Goal: Browse casually: Explore the website without a specific task or goal

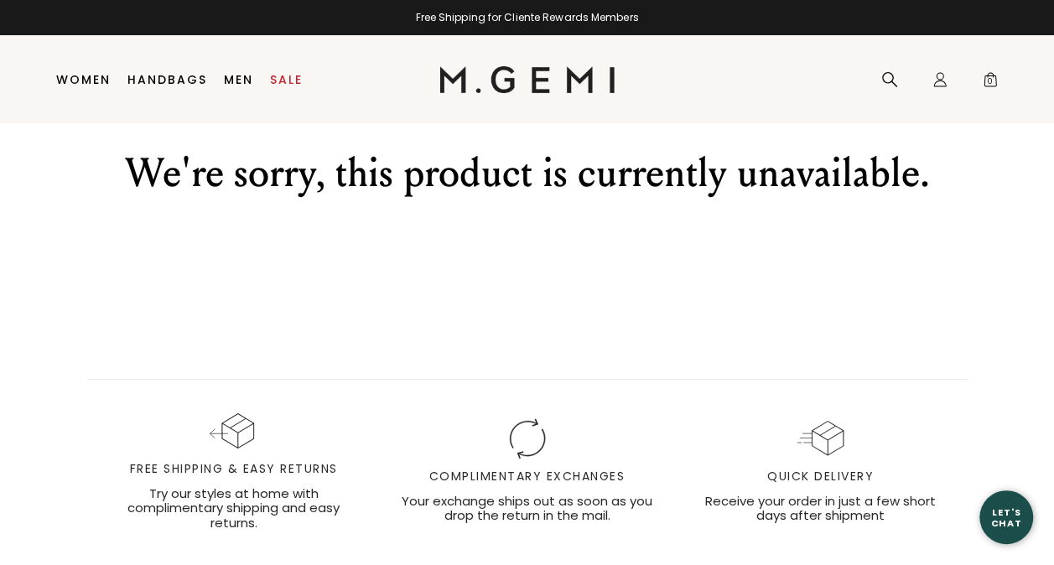
click at [584, 111] on div at bounding box center [527, 79] width 175 height 88
click at [596, 83] on img at bounding box center [527, 79] width 175 height 27
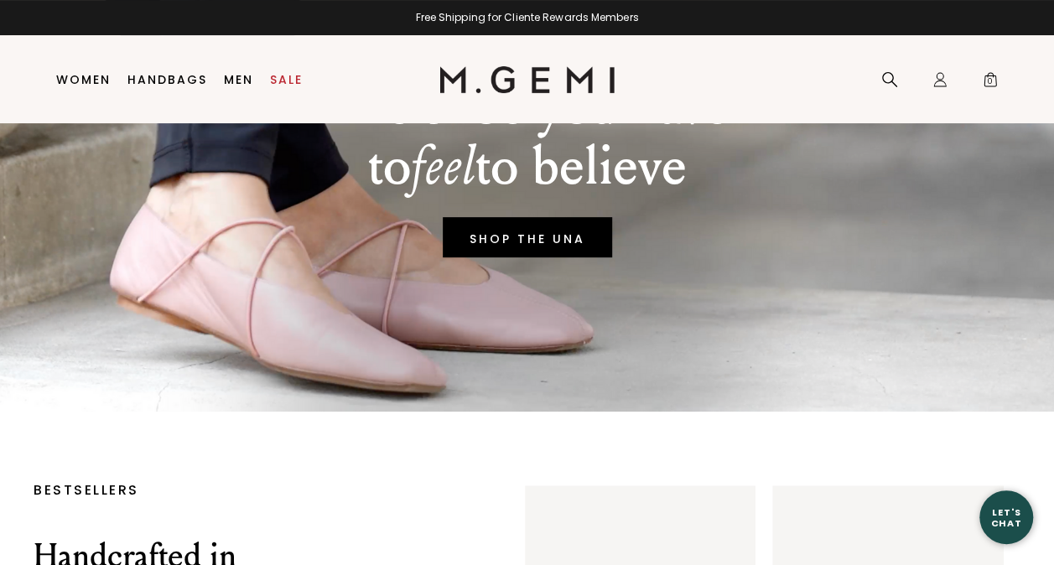
scroll to position [358, 0]
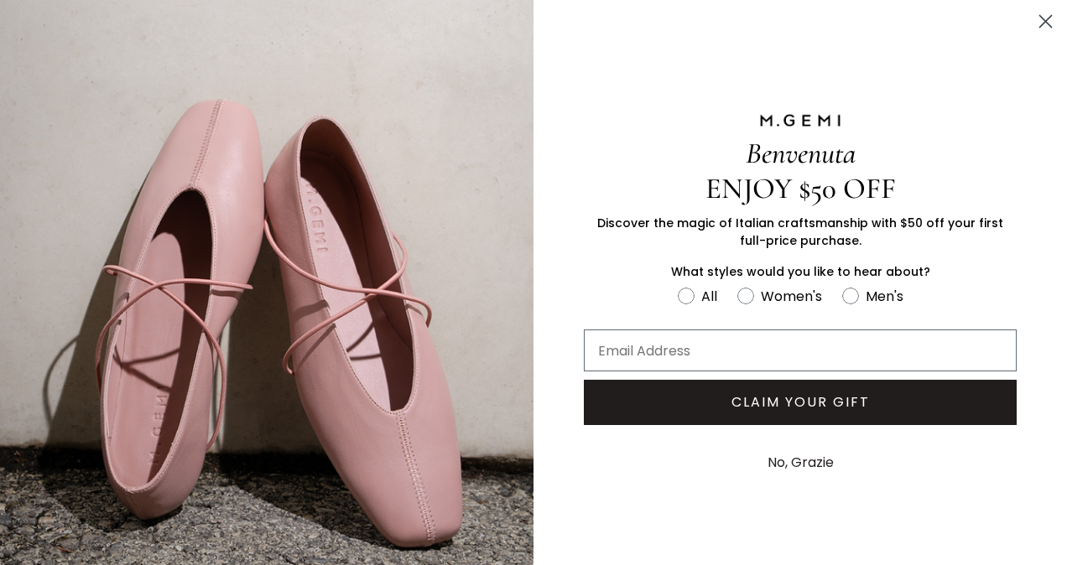
click at [1032, 10] on circle "Close dialog" at bounding box center [1046, 22] width 28 height 28
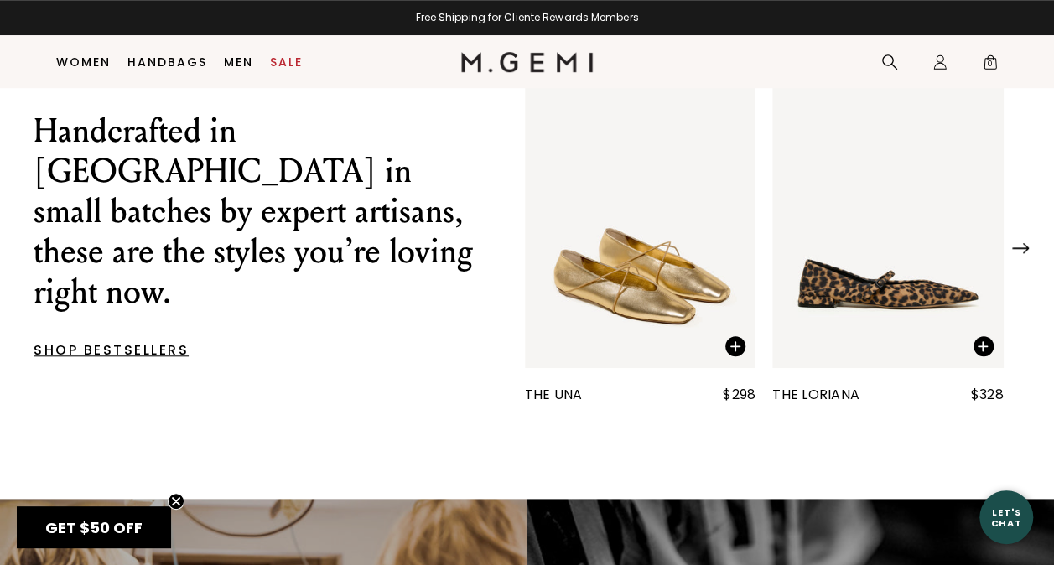
scroll to position [599, 0]
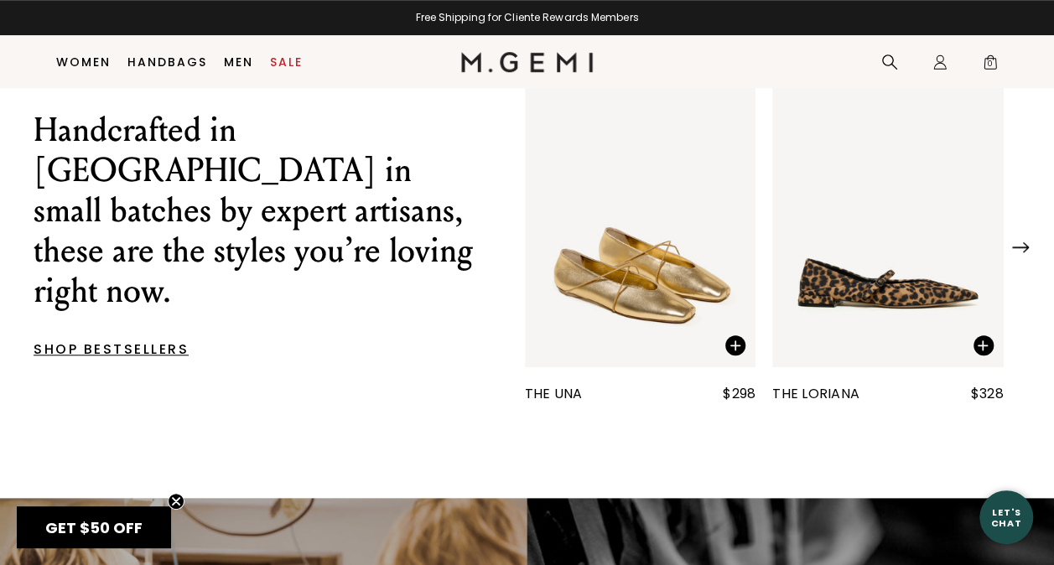
click at [1044, 248] on div "The Una $298 The Loriana $328 The Lisinda $378 The Morena $298" at bounding box center [765, 242] width 580 height 365
click at [1035, 250] on div at bounding box center [765, 241] width 546 height 17
click at [1024, 253] on img at bounding box center [1020, 247] width 17 height 11
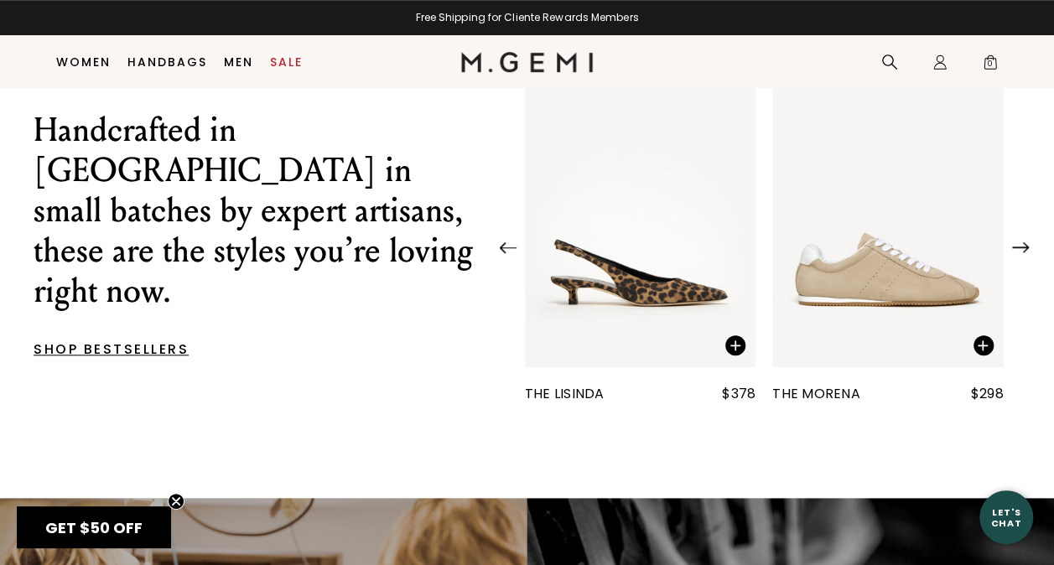
click at [1024, 253] on img at bounding box center [1020, 247] width 17 height 11
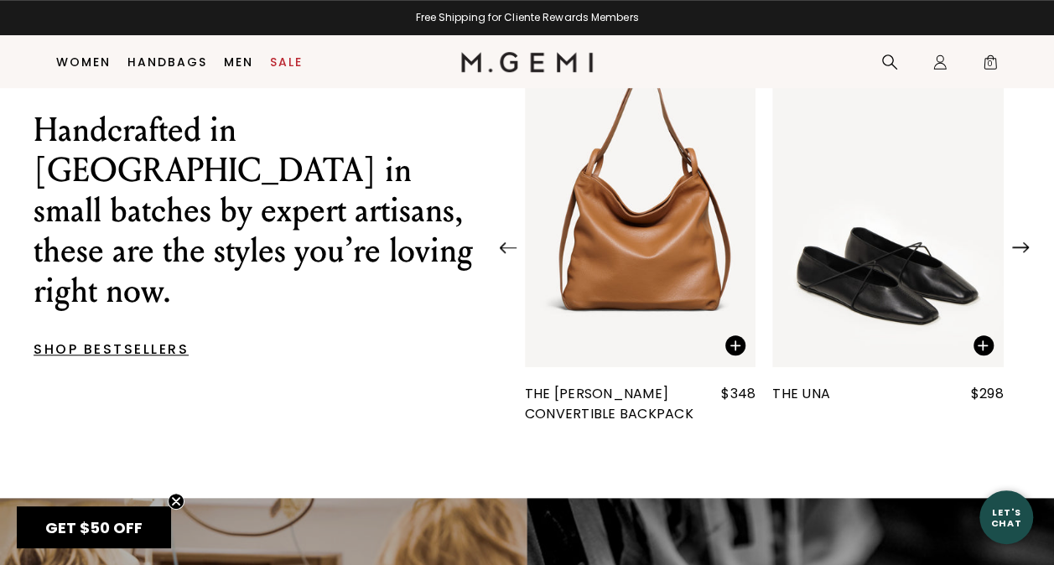
click at [1024, 253] on img at bounding box center [1020, 247] width 17 height 11
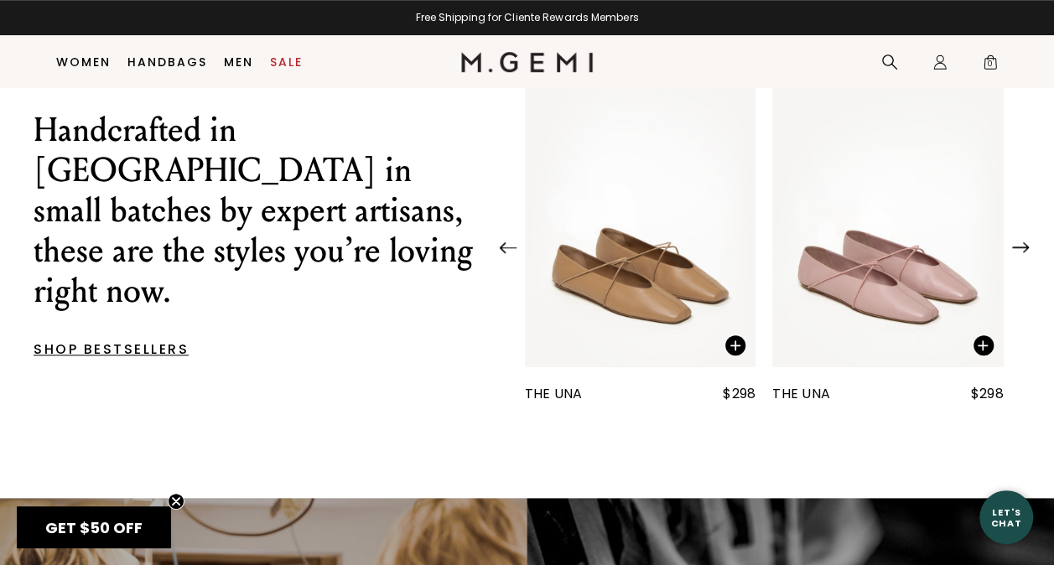
click at [1024, 253] on img at bounding box center [1020, 247] width 17 height 11
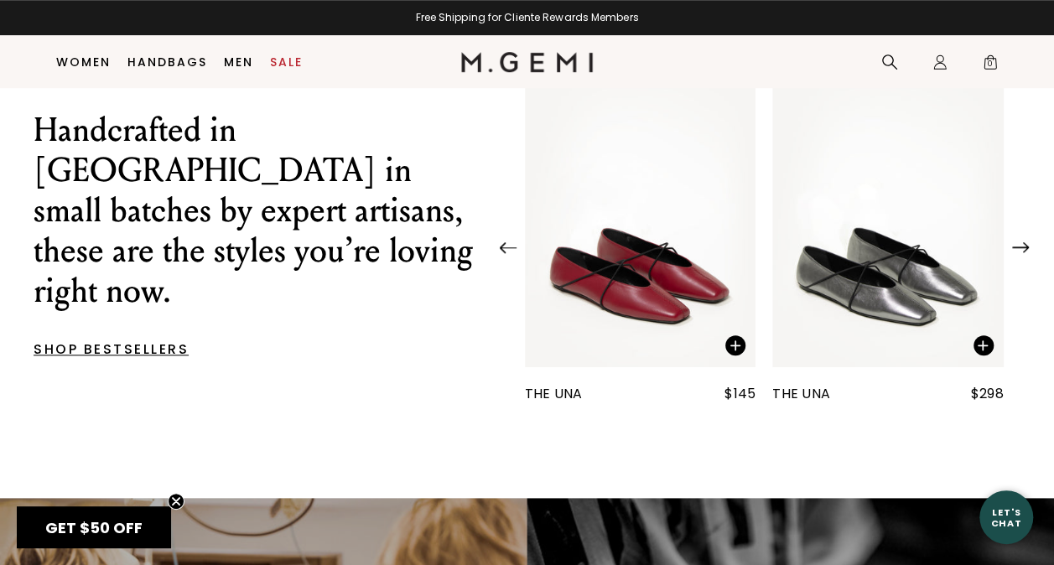
click at [1024, 253] on img at bounding box center [1020, 247] width 17 height 11
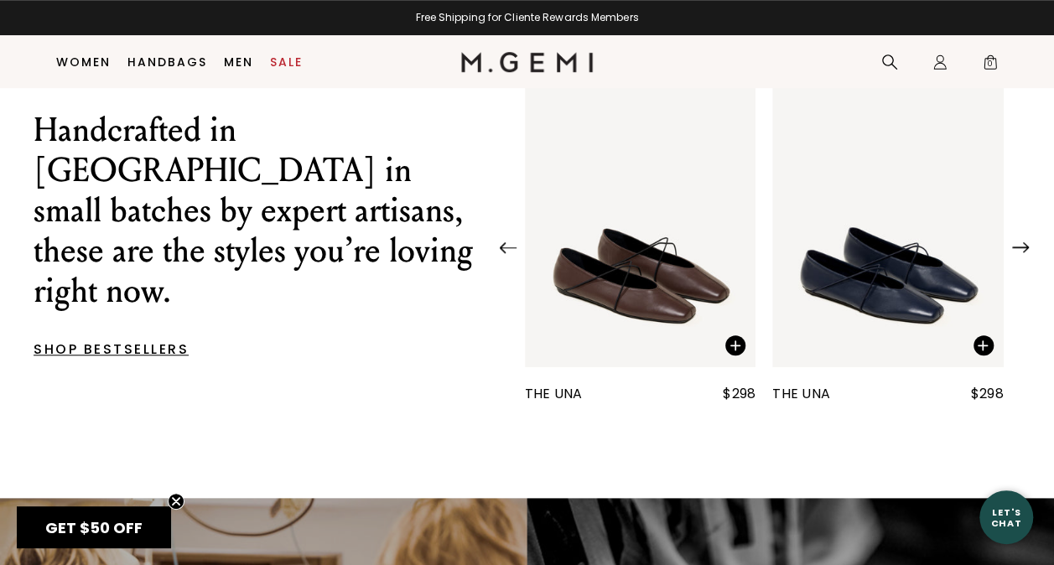
click at [1024, 253] on img at bounding box center [1020, 247] width 17 height 11
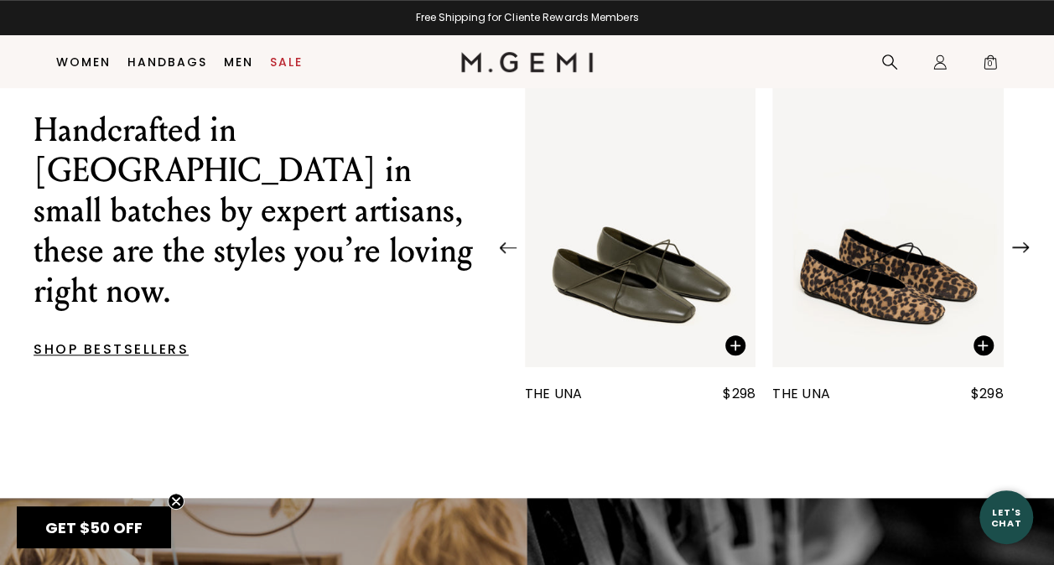
click at [1024, 253] on img at bounding box center [1020, 247] width 17 height 11
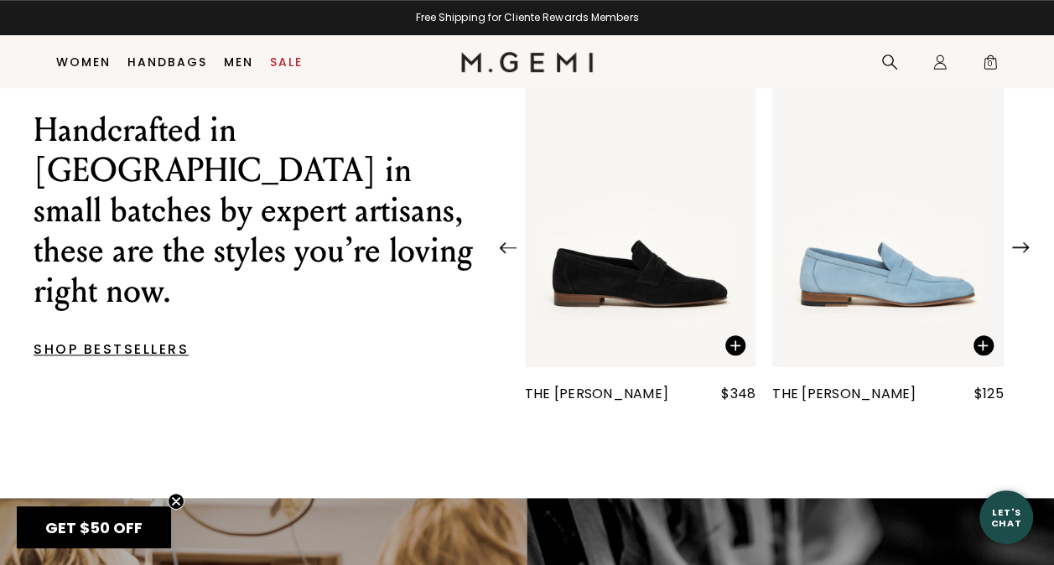
click at [1024, 253] on img at bounding box center [1020, 247] width 17 height 11
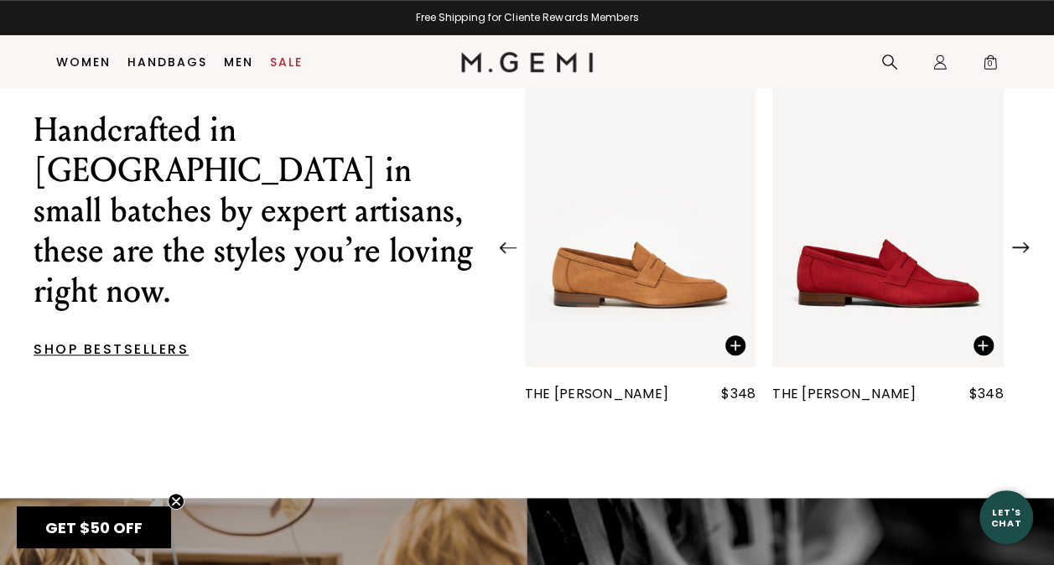
click at [1024, 253] on img at bounding box center [1020, 247] width 17 height 11
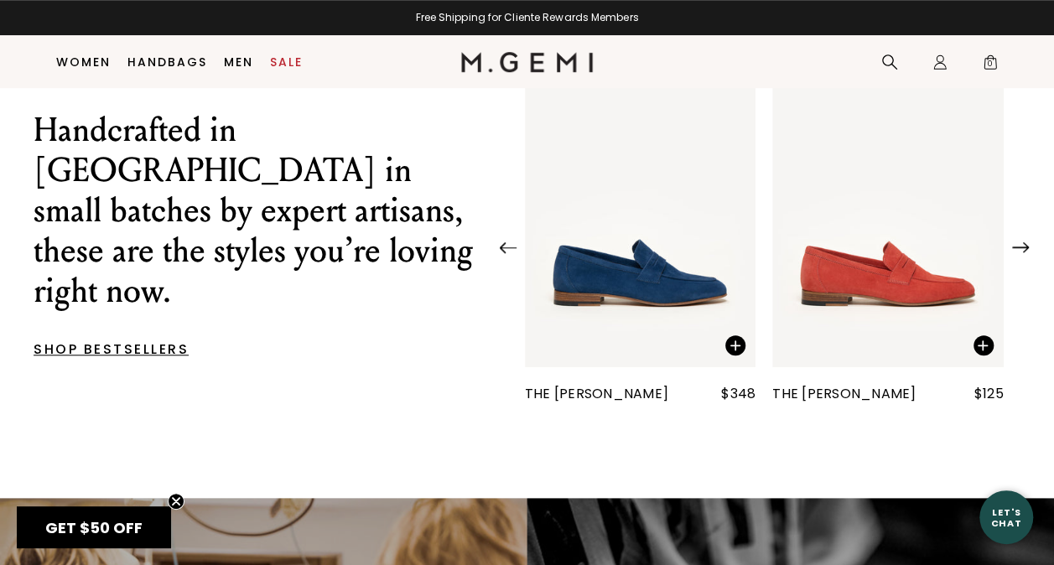
click at [1024, 253] on img at bounding box center [1020, 247] width 17 height 11
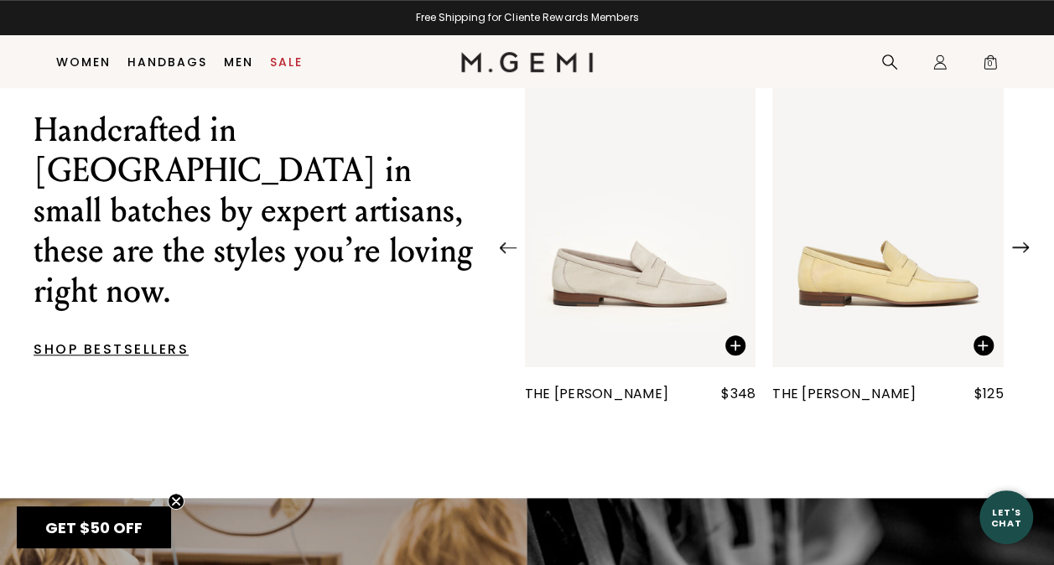
click at [1024, 253] on img at bounding box center [1020, 247] width 17 height 11
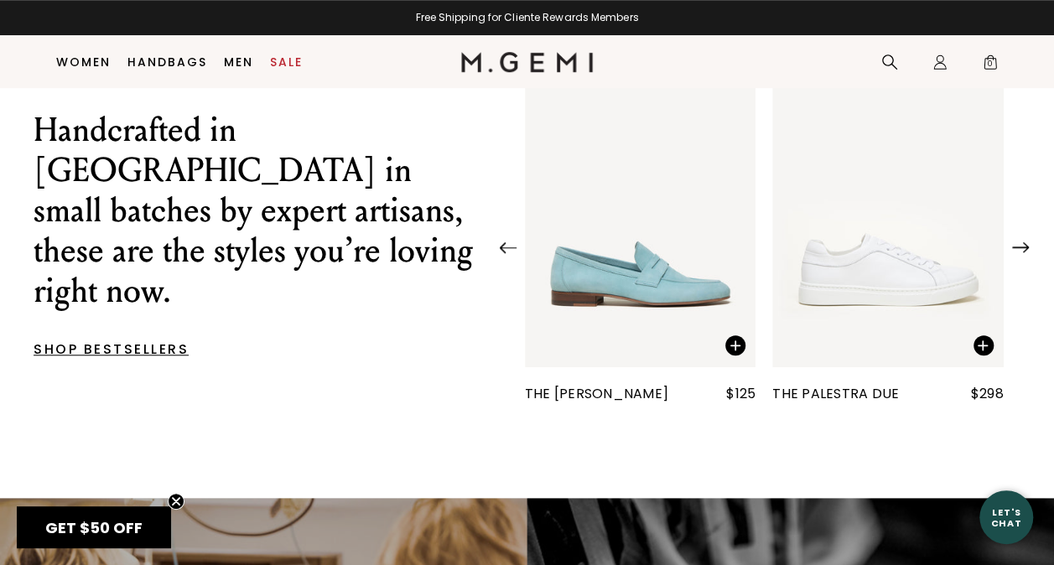
click at [1024, 253] on img at bounding box center [1020, 247] width 17 height 11
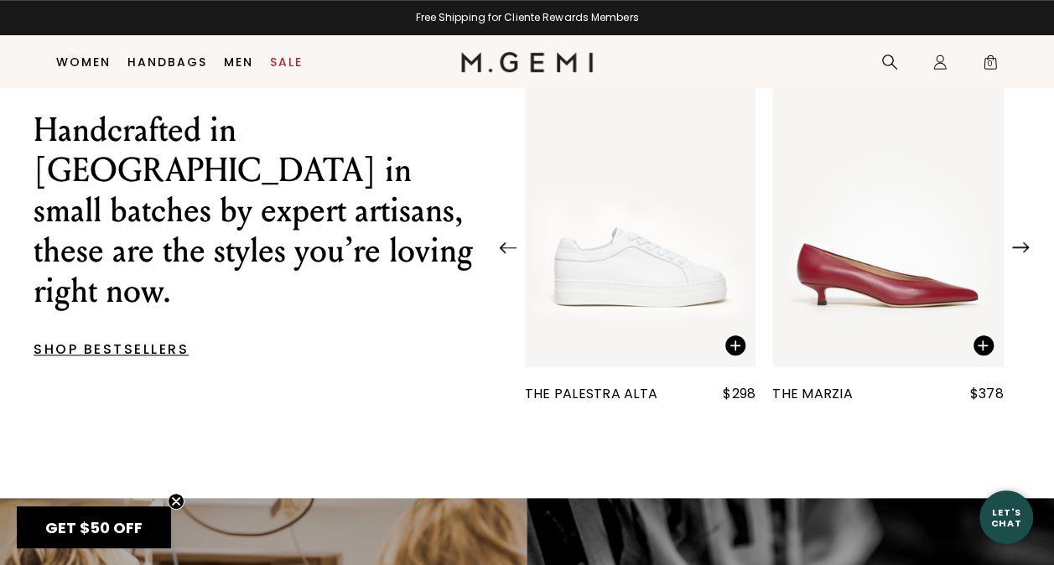
click at [1024, 253] on img at bounding box center [1020, 247] width 17 height 11
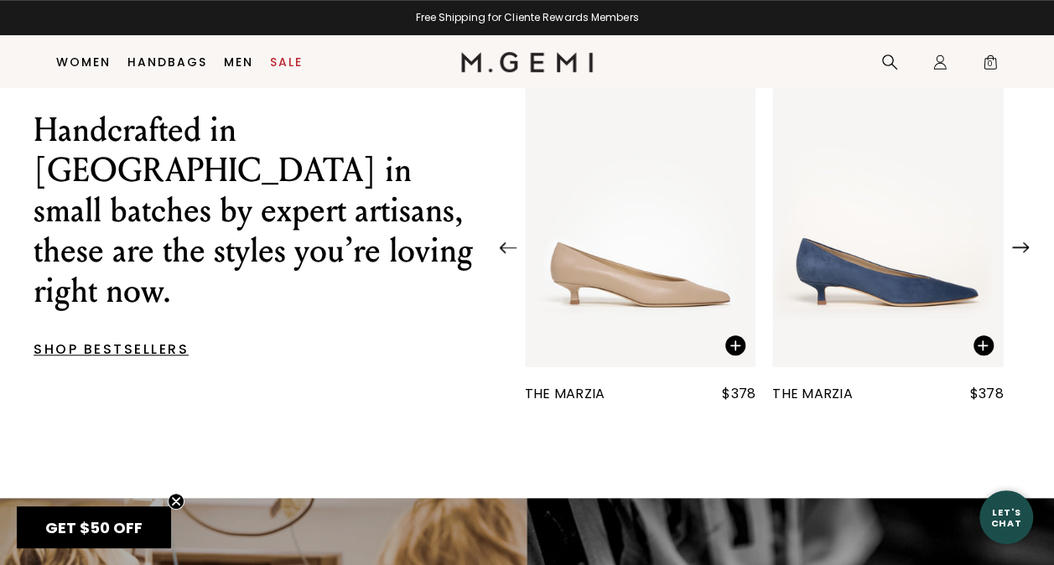
click at [1024, 253] on img at bounding box center [1020, 247] width 17 height 11
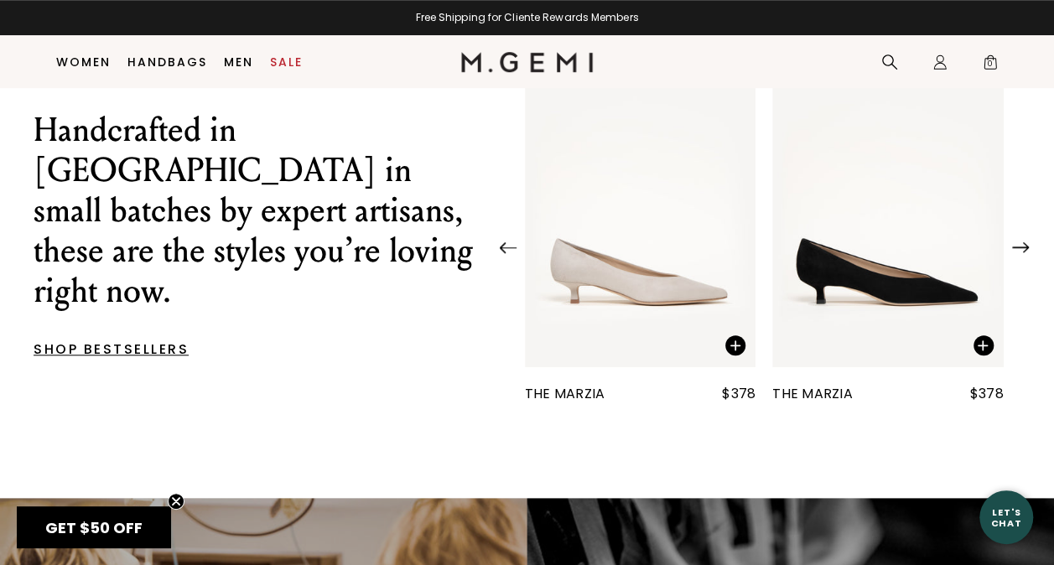
click at [1024, 253] on img at bounding box center [1020, 247] width 17 height 11
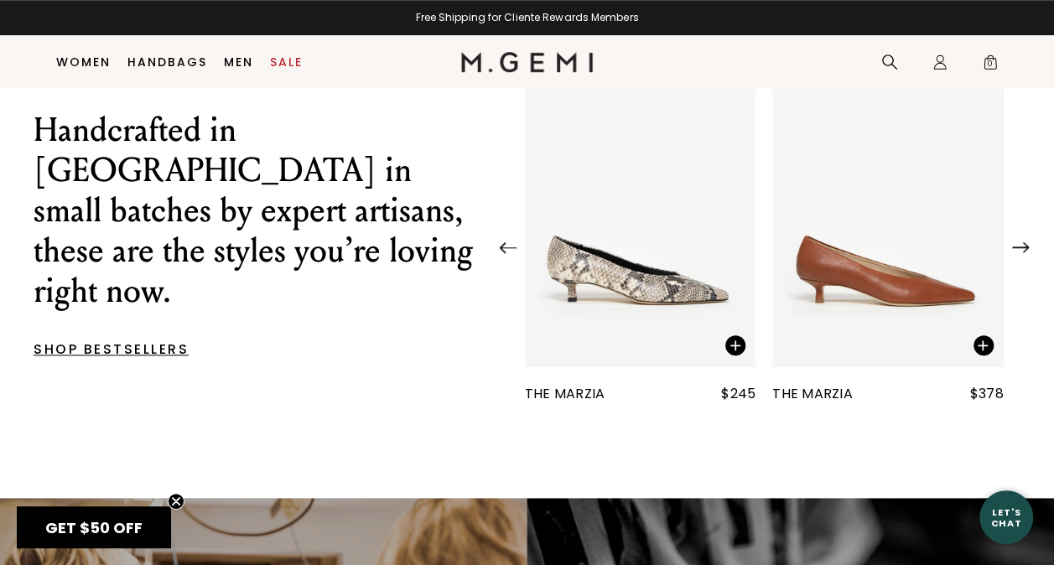
click at [1024, 253] on img at bounding box center [1020, 247] width 17 height 11
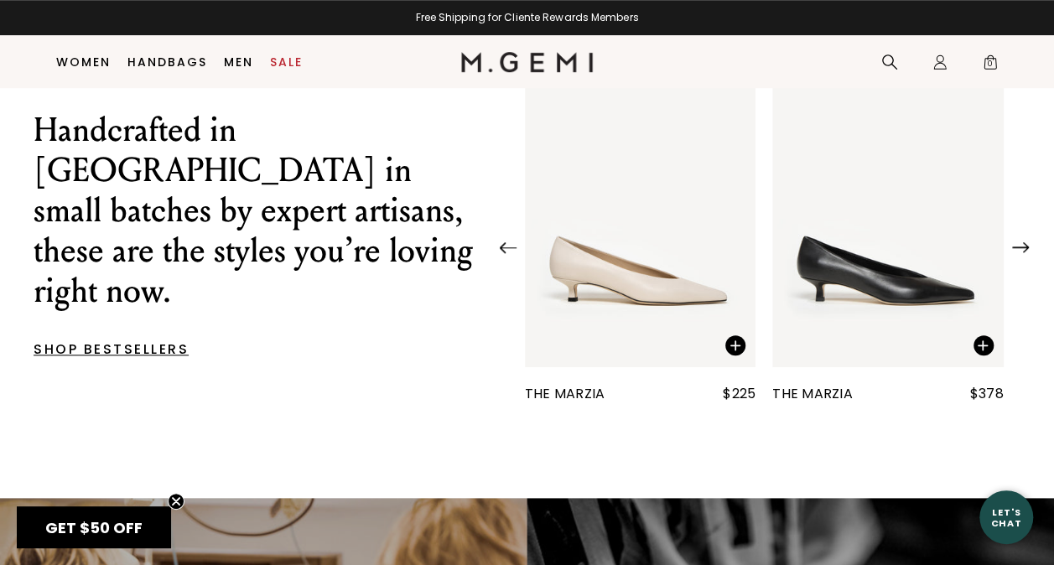
click at [1024, 253] on img at bounding box center [1020, 247] width 17 height 11
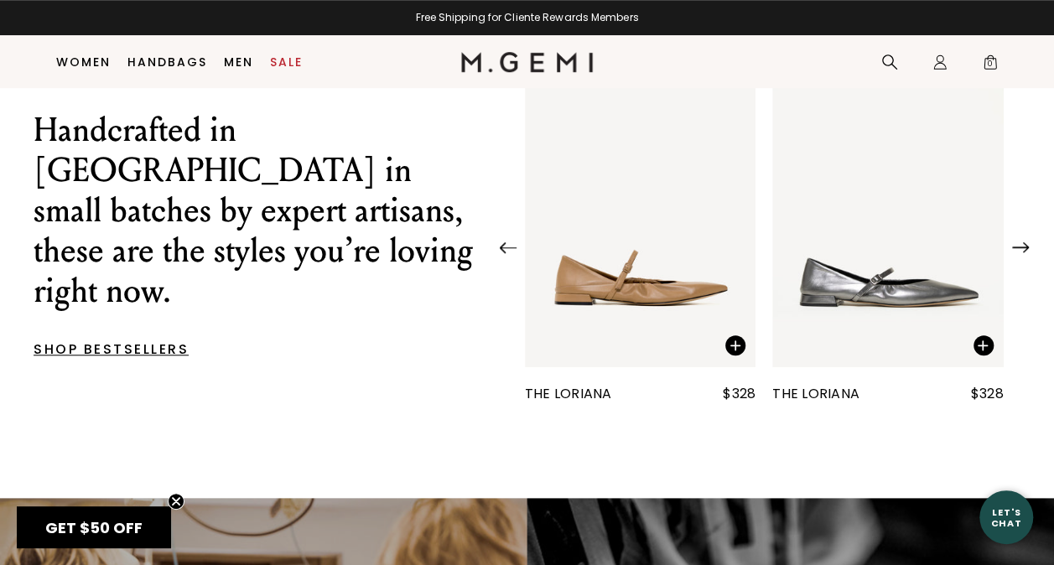
drag, startPoint x: 1024, startPoint y: 255, endPoint x: 898, endPoint y: 263, distance: 126.9
click at [898, 263] on div "The Una $298 The Loriana $328 The Lisinda $378 The Morena $298" at bounding box center [765, 242] width 546 height 365
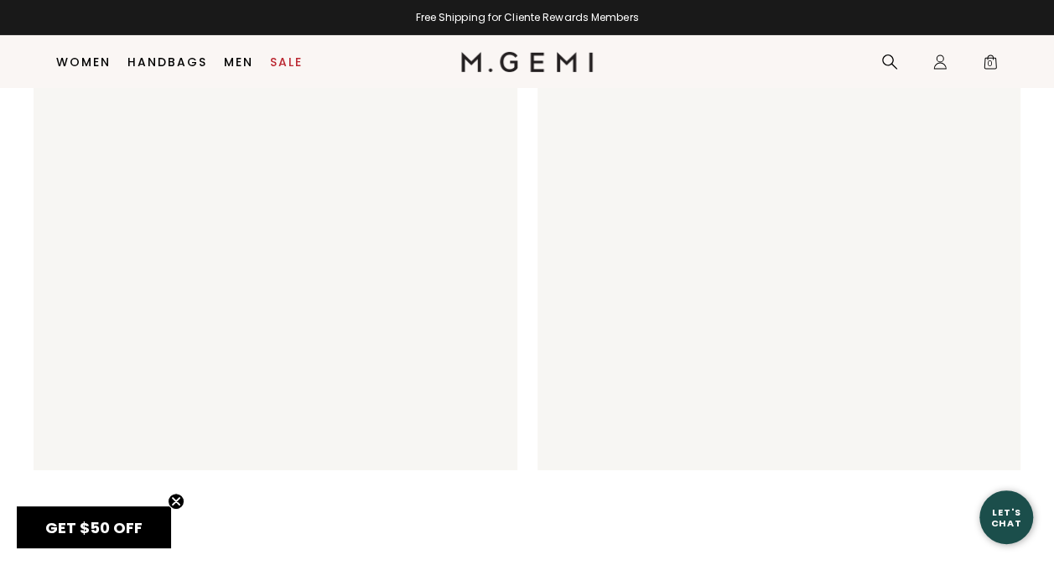
scroll to position [2887, 0]
